Goal: Transaction & Acquisition: Purchase product/service

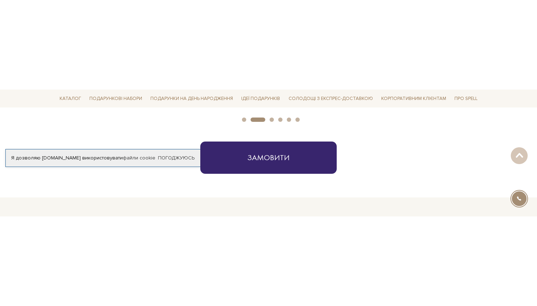
scroll to position [449, 0]
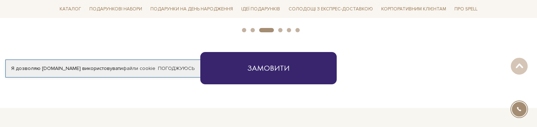
click at [389, 90] on section "Замовити" at bounding box center [268, 80] width 537 height 56
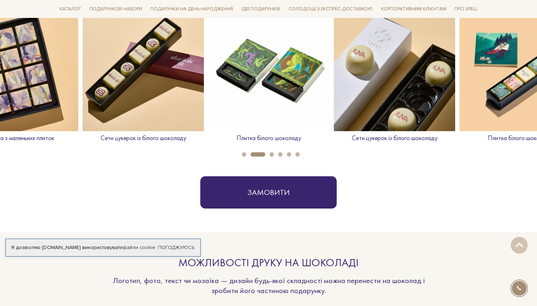
scroll to position [325, 0]
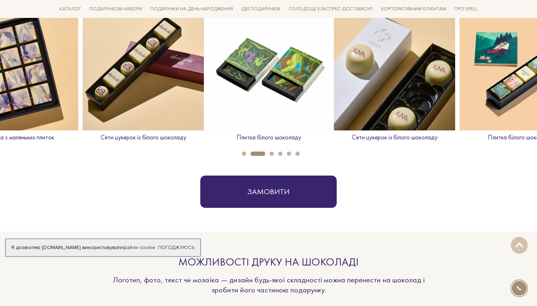
click at [174, 187] on div "Замовити" at bounding box center [268, 192] width 423 height 32
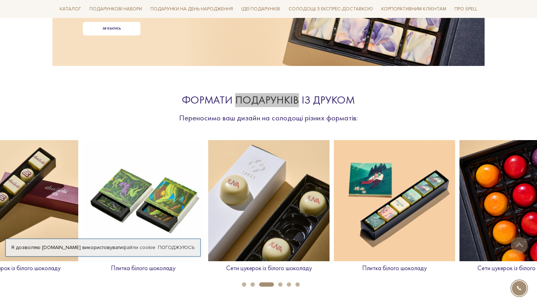
scroll to position [195, 0]
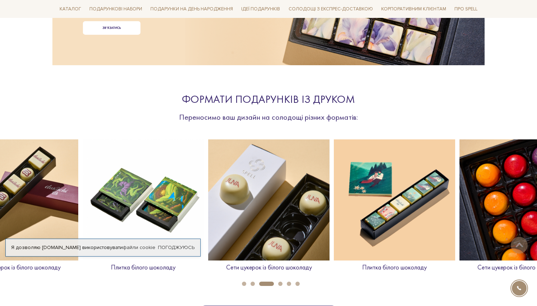
click at [363, 96] on div "Формати подарунків із друком" at bounding box center [268, 100] width 330 height 14
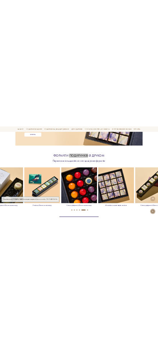
scroll to position [138, 0]
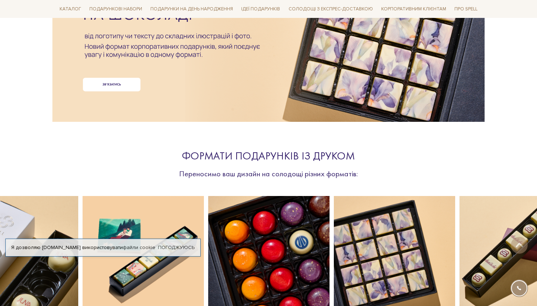
click at [268, 141] on section "Формати подарунків із друком Переносимо ваш дизайн на солодощі різних форматів:…" at bounding box center [268, 230] width 537 height 208
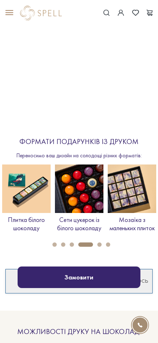
scroll to position [218, 0]
